Goal: Task Accomplishment & Management: Use online tool/utility

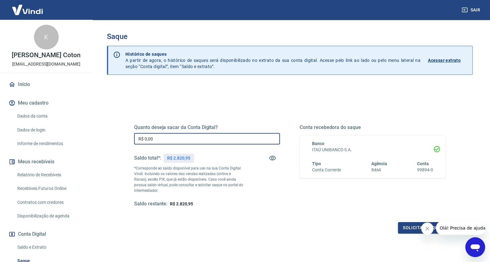
drag, startPoint x: 174, startPoint y: 135, endPoint x: 137, endPoint y: 135, distance: 37.1
click at [141, 137] on input "R$ 0,00" at bounding box center [207, 138] width 146 height 11
click at [132, 133] on div "Quanto deseja sacar da Conta Digital? R$ 0,00 ​ Saldo total*: R$ 2.820,95 *Corr…" at bounding box center [290, 169] width 326 height 144
drag, startPoint x: 160, startPoint y: 140, endPoint x: 121, endPoint y: 139, distance: 38.9
click at [121, 139] on div "Quanto deseja sacar da Conta Digital? R$ 0,00 ​ Saldo total*: R$ 2.820,95 *Corr…" at bounding box center [289, 169] width 341 height 144
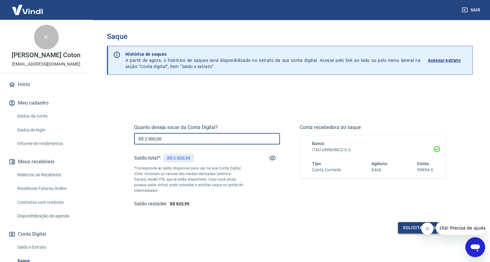
type input "R$ 2.000,00"
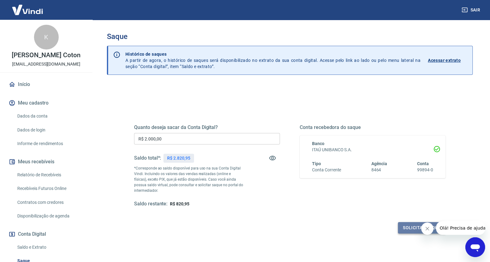
click at [406, 228] on button "Solicitar saque" at bounding box center [422, 227] width 48 height 11
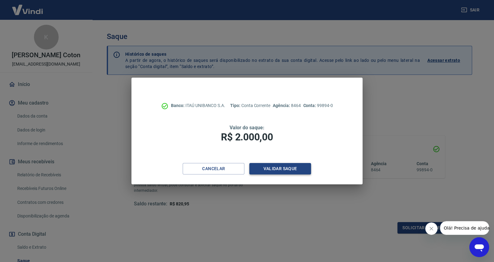
click at [276, 169] on button "Validar saque" at bounding box center [281, 168] width 62 height 11
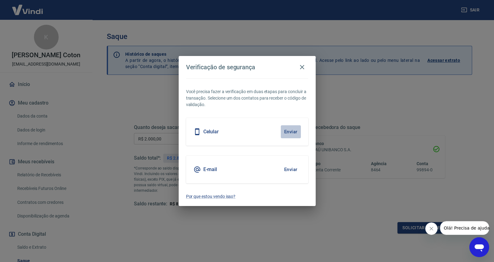
drag, startPoint x: 290, startPoint y: 129, endPoint x: 287, endPoint y: 130, distance: 3.5
click at [290, 129] on button "Enviar" at bounding box center [291, 131] width 20 height 13
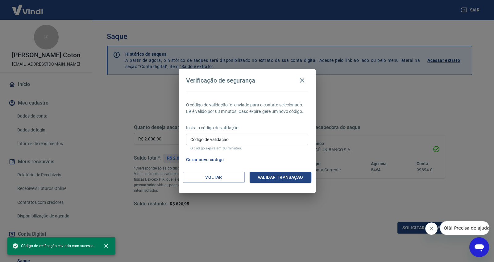
click at [238, 137] on input "Código de validação" at bounding box center [247, 138] width 122 height 11
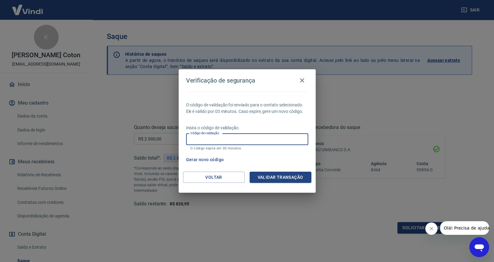
click at [287, 142] on input "Código de validação" at bounding box center [247, 138] width 122 height 11
type input "548736"
click at [269, 176] on button "Validar transação" at bounding box center [281, 176] width 62 height 11
